Goal: Navigation & Orientation: Find specific page/section

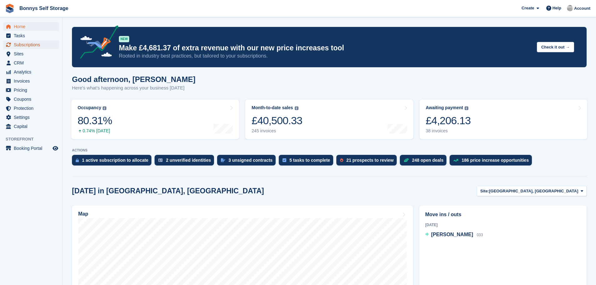
click at [27, 45] on span "Subscriptions" at bounding box center [33, 44] width 38 height 9
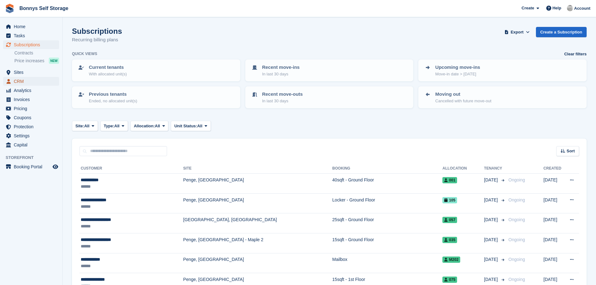
click at [22, 82] on span "CRM" at bounding box center [33, 81] width 38 height 9
